Goal: Task Accomplishment & Management: Manage account settings

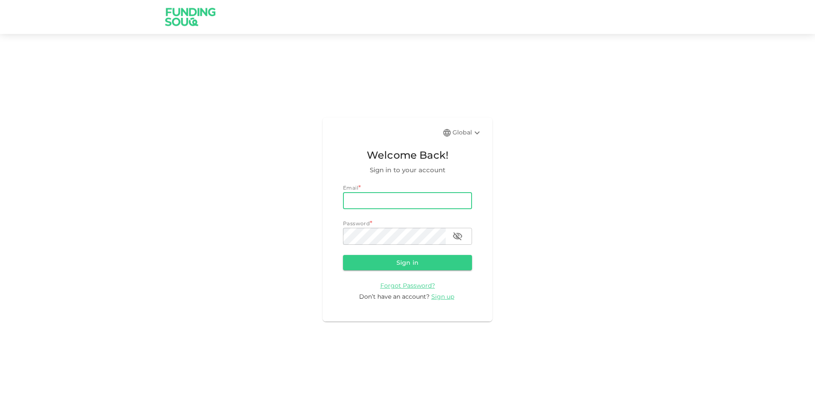
click at [383, 202] on input "email" at bounding box center [407, 200] width 129 height 17
type input "[EMAIL_ADDRESS][DOMAIN_NAME]"
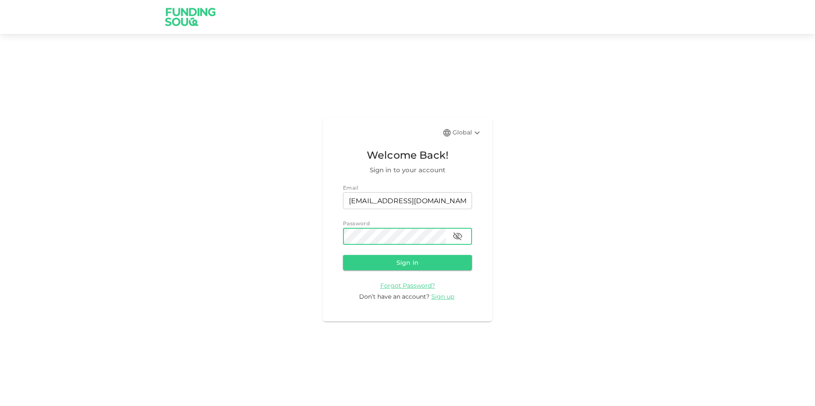
click at [343, 255] on button "Sign in" at bounding box center [407, 262] width 129 height 15
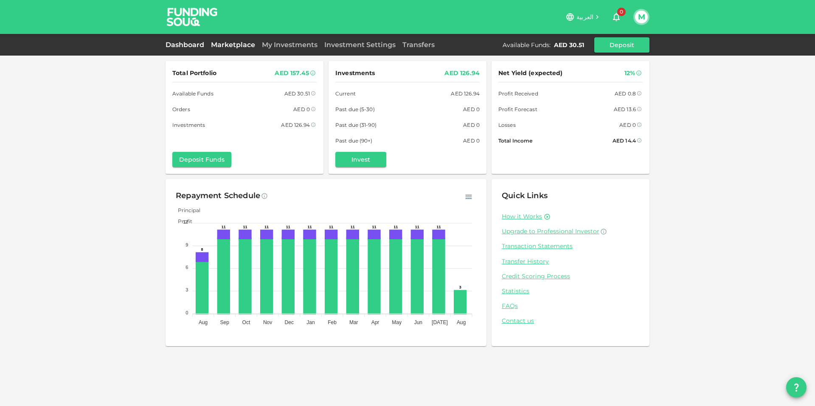
click at [234, 44] on link "Marketplace" at bounding box center [233, 45] width 51 height 8
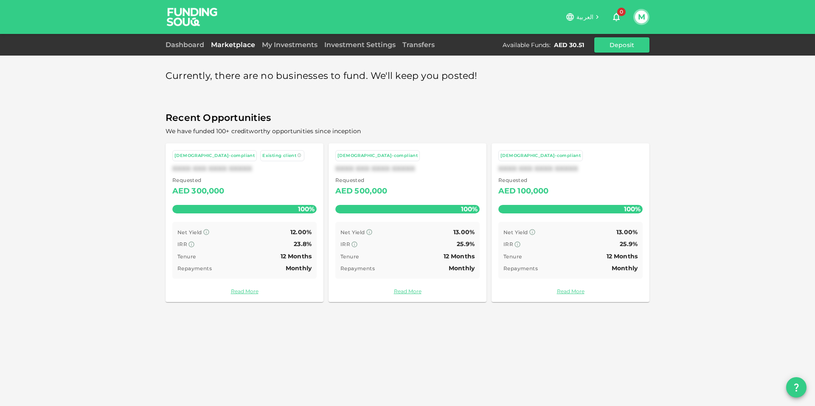
click at [282, 40] on div "My Investments" at bounding box center [290, 45] width 62 height 10
click at [284, 42] on link "My Investments" at bounding box center [290, 45] width 62 height 8
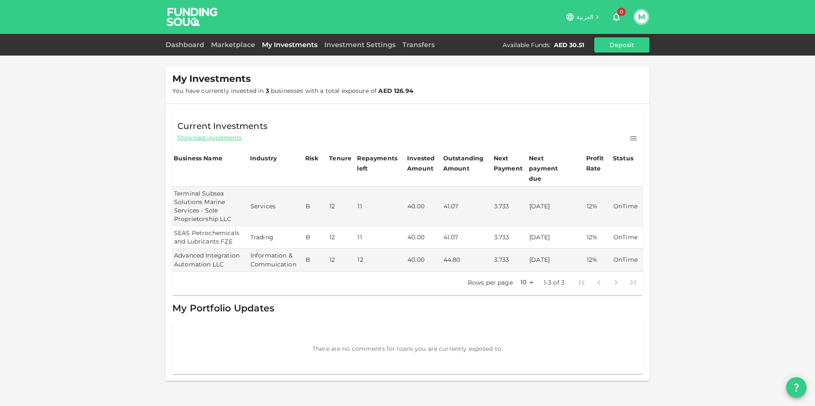
click at [599, 274] on div at bounding box center [608, 282] width 68 height 17
drag, startPoint x: 534, startPoint y: 274, endPoint x: 485, endPoint y: 292, distance: 52.0
click at [485, 292] on div at bounding box center [407, 203] width 815 height 406
click at [528, 272] on body "العربية 0 M Dashboard Marketplace My Investments Investment Settings Transfers …" at bounding box center [407, 203] width 815 height 406
click at [527, 332] on li "100" at bounding box center [527, 331] width 25 height 15
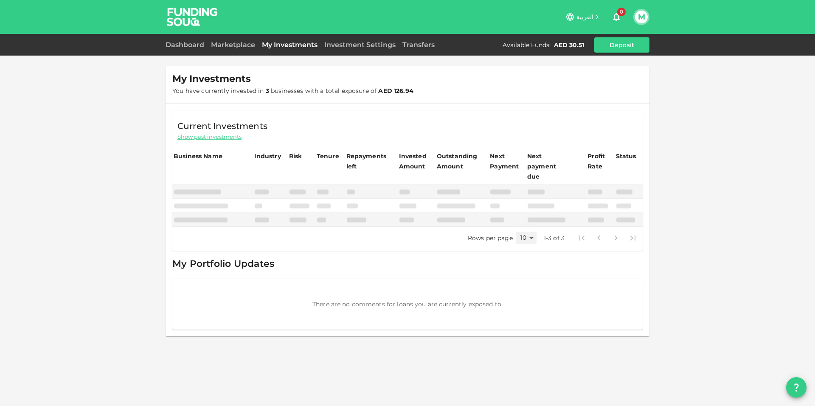
type input "100"
